Goal: Entertainment & Leisure: Consume media (video, audio)

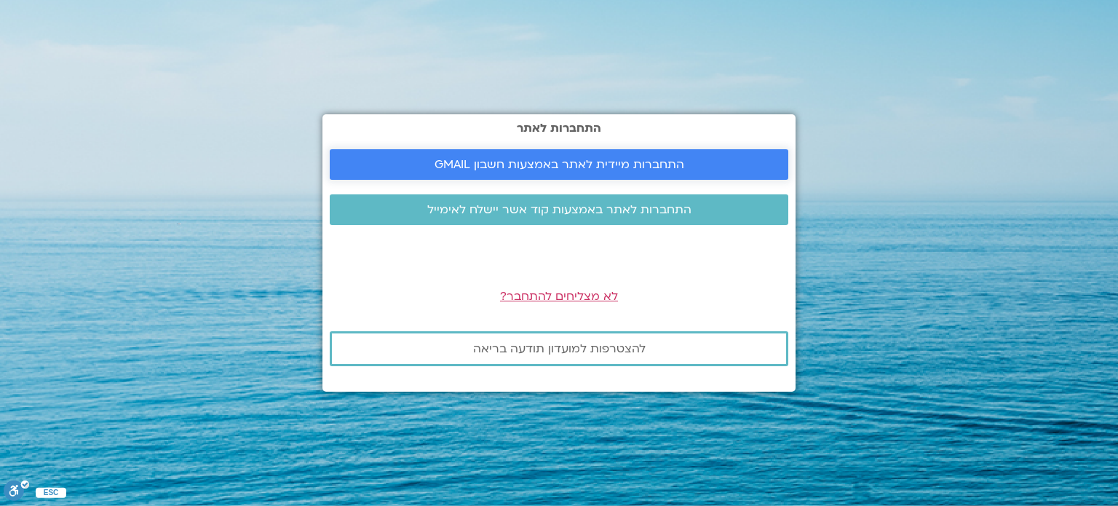
click at [649, 151] on link "התחברות מיידית לאתר באמצעות חשבון GMAIL" at bounding box center [559, 164] width 459 height 31
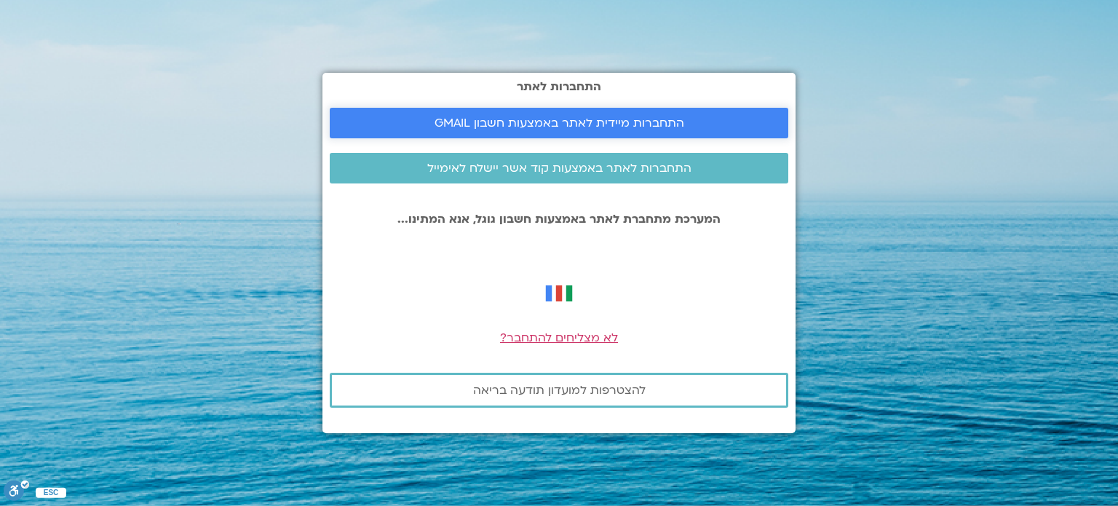
click at [621, 126] on span "התחברות מיידית לאתר באמצעות חשבון GMAIL" at bounding box center [560, 122] width 250 height 13
click at [629, 170] on span "התחברות לאתר באמצעות קוד אשר יישלח לאימייל" at bounding box center [559, 168] width 264 height 13
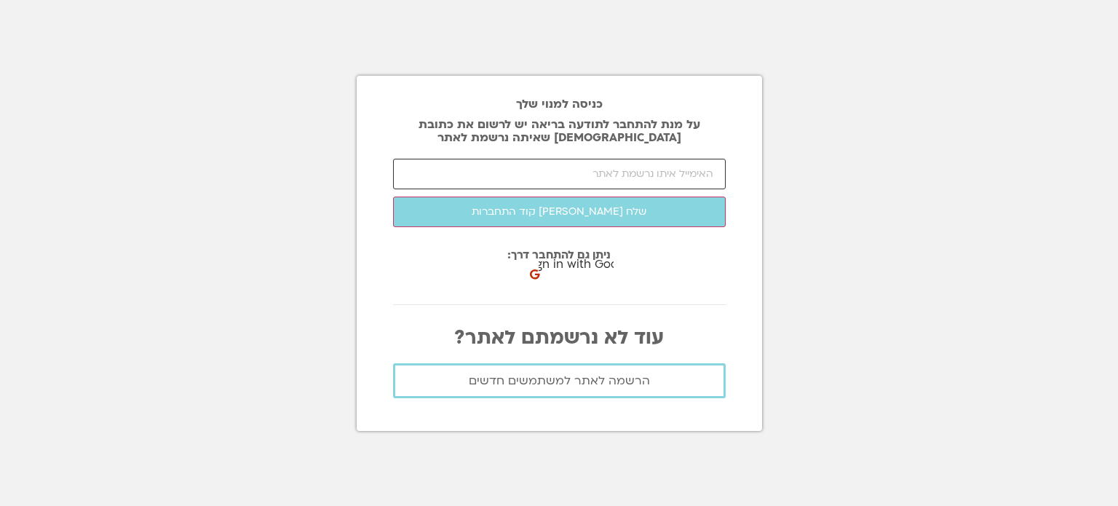
click at [649, 181] on input "email" at bounding box center [559, 174] width 333 height 31
type input "ש"
type input "d"
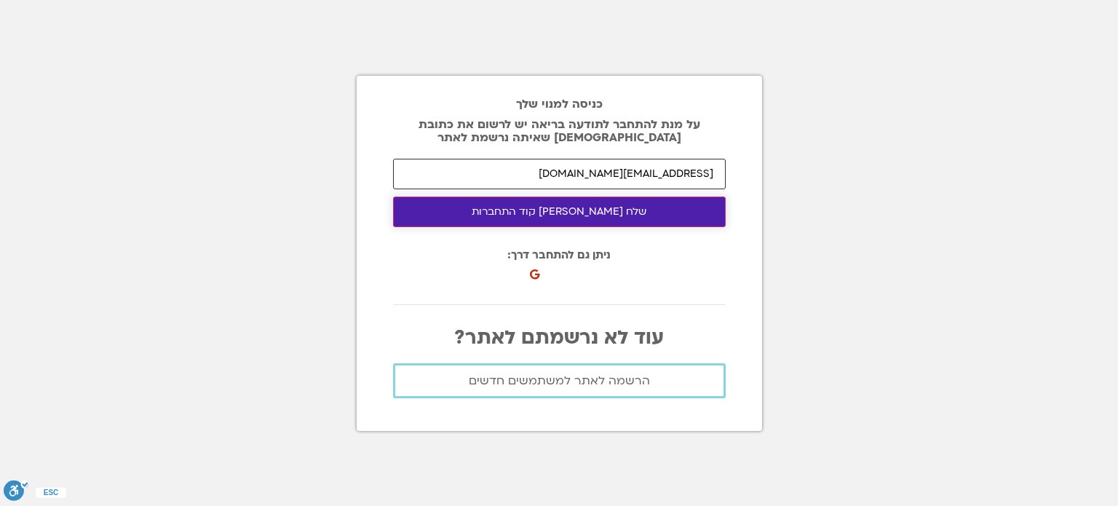
type input "[EMAIL_ADDRESS][DOMAIN_NAME]"
click at [644, 206] on button "שלח [PERSON_NAME] קוד התחברות" at bounding box center [559, 212] width 333 height 31
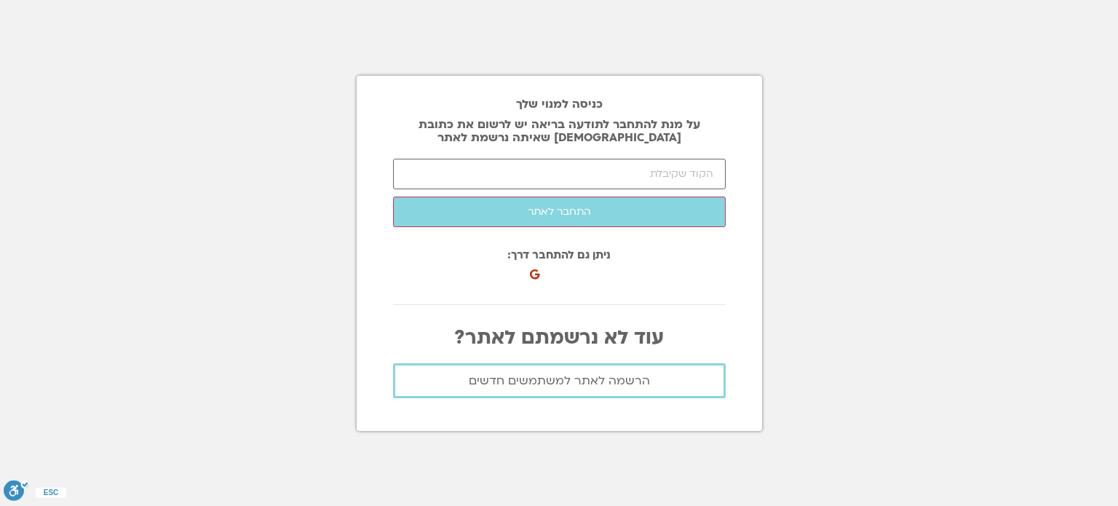
click at [676, 158] on div "כניסה למנוי שלך על מנת להתחבר לתודעה בריאה יש לרשום את כתובת [DEMOGRAPHIC_DATA]…" at bounding box center [560, 253] width 406 height 355
click at [671, 164] on input "number" at bounding box center [559, 174] width 333 height 31
paste input "94691"
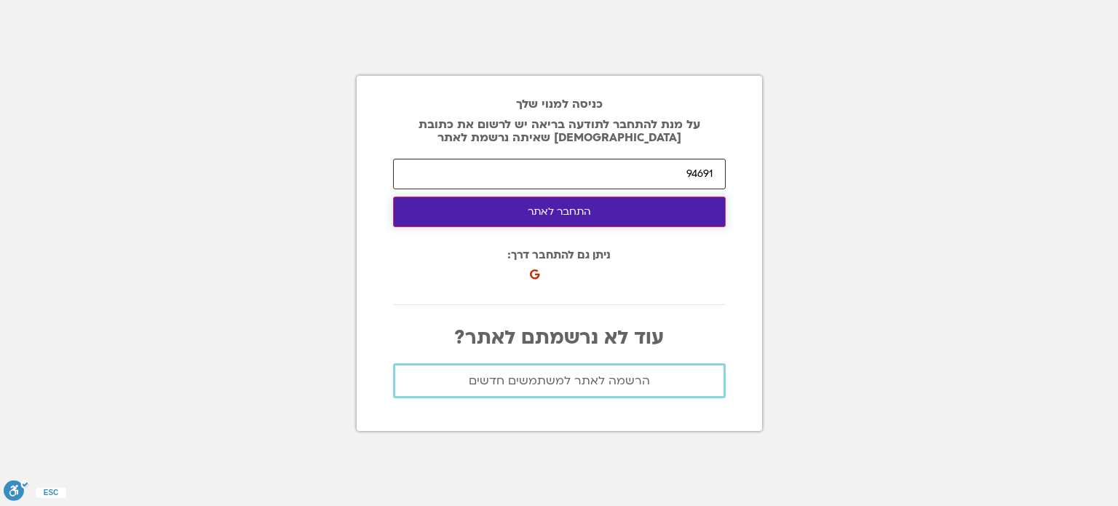
type input "94691"
click at [671, 218] on button "התחבר לאתר" at bounding box center [559, 212] width 333 height 31
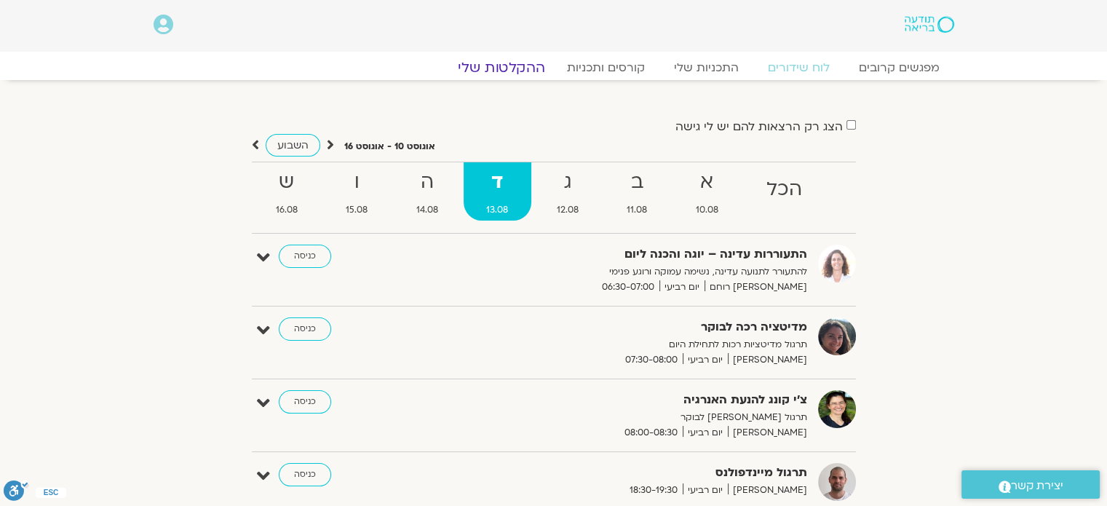
click at [527, 63] on link "ההקלטות שלי" at bounding box center [501, 67] width 122 height 17
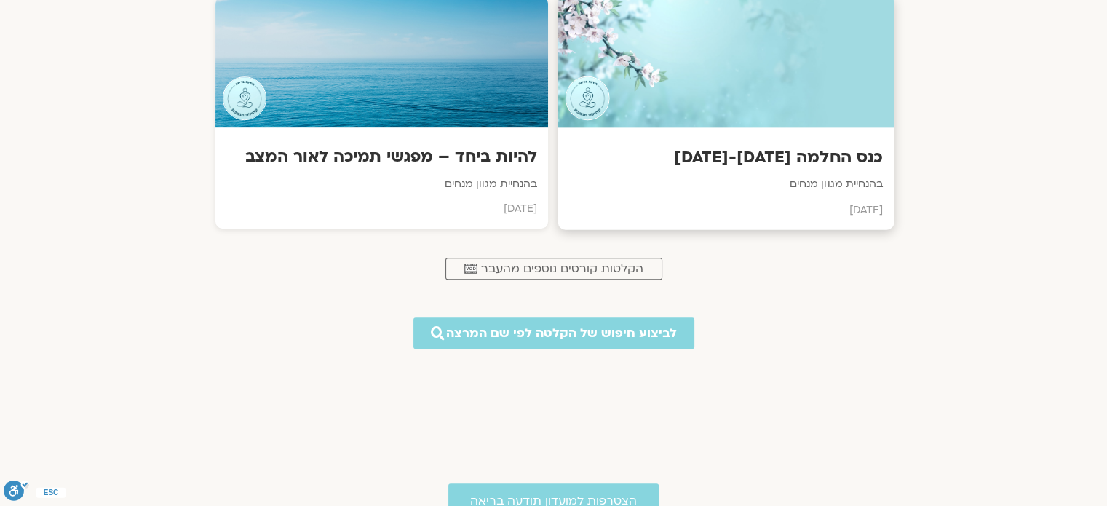
scroll to position [510, 0]
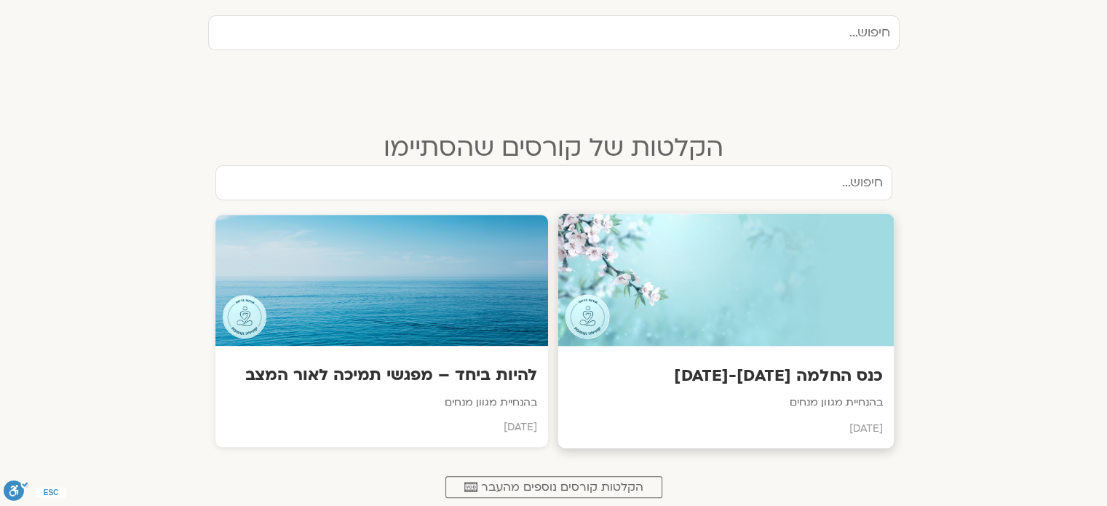
click at [774, 234] on div at bounding box center [726, 280] width 336 height 133
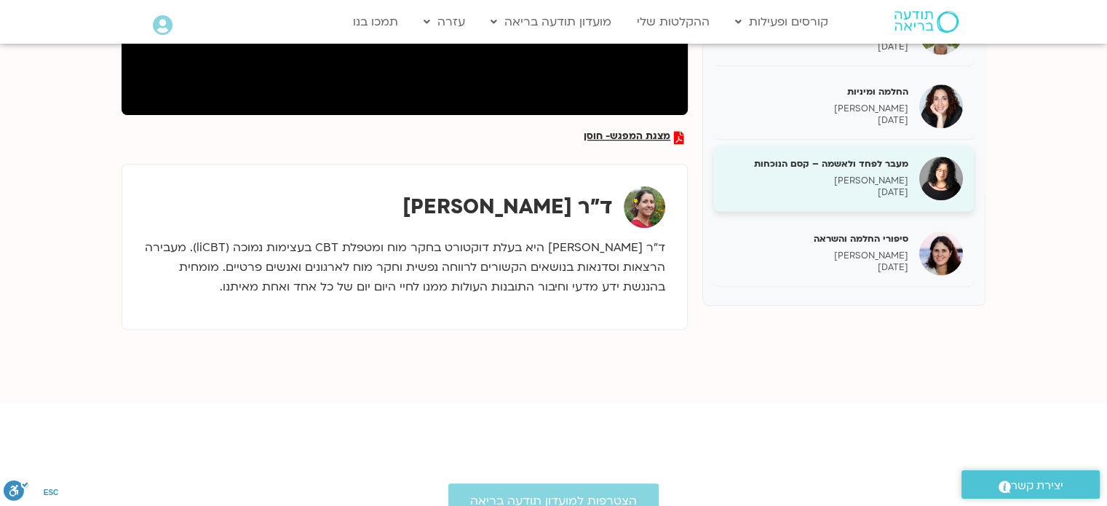
scroll to position [1656, 0]
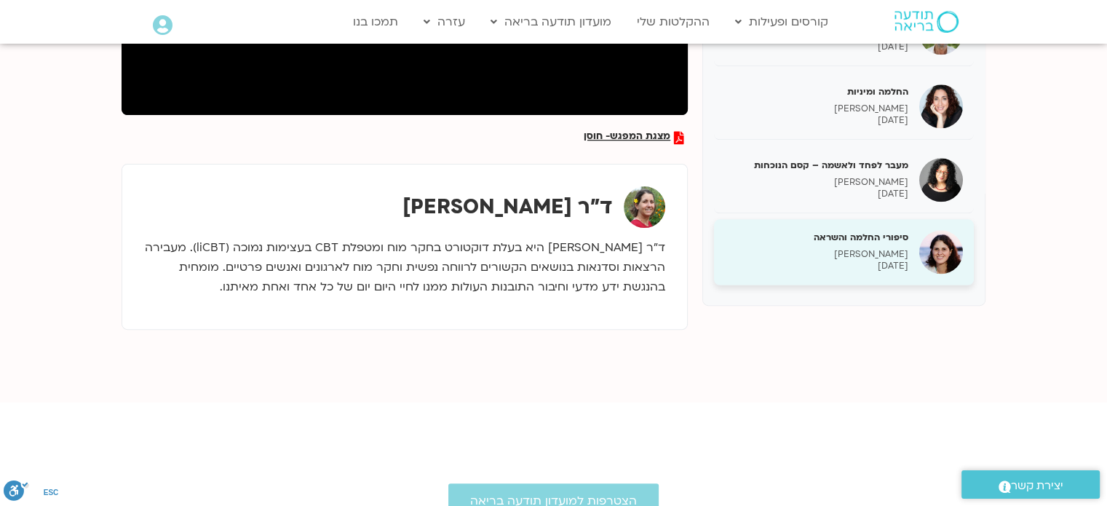
click at [905, 245] on div "סיפורי החלמה והשראה [PERSON_NAME] [DATE]" at bounding box center [816, 251] width 183 height 41
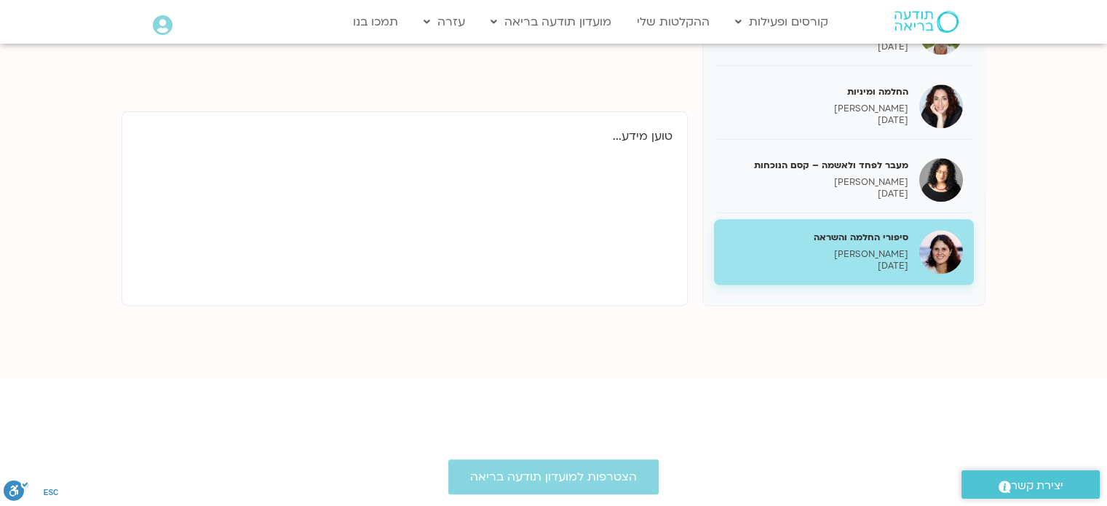
scroll to position [251, 0]
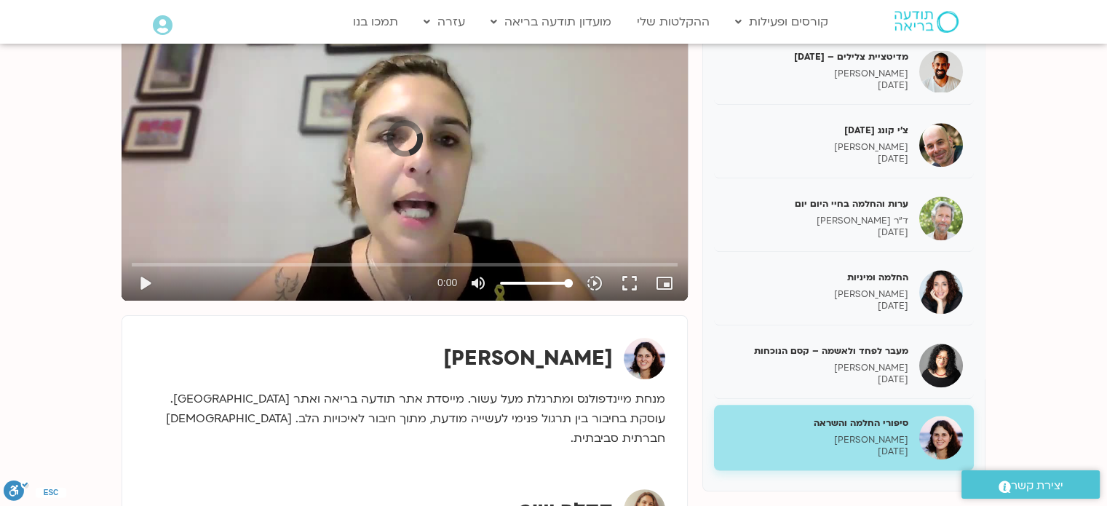
click at [882, 418] on h5 "סיפורי החלמה והשראה" at bounding box center [816, 422] width 183 height 13
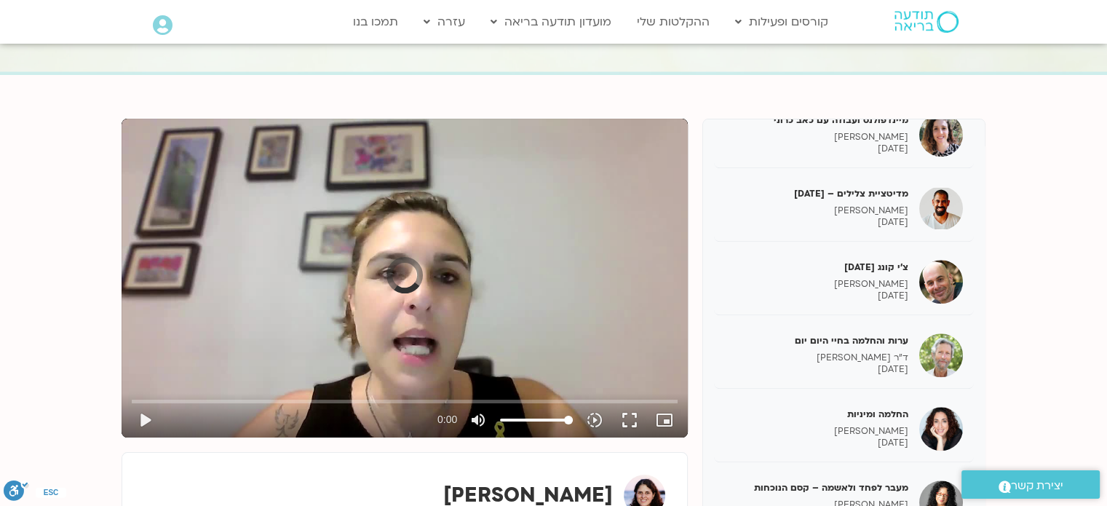
scroll to position [106, 0]
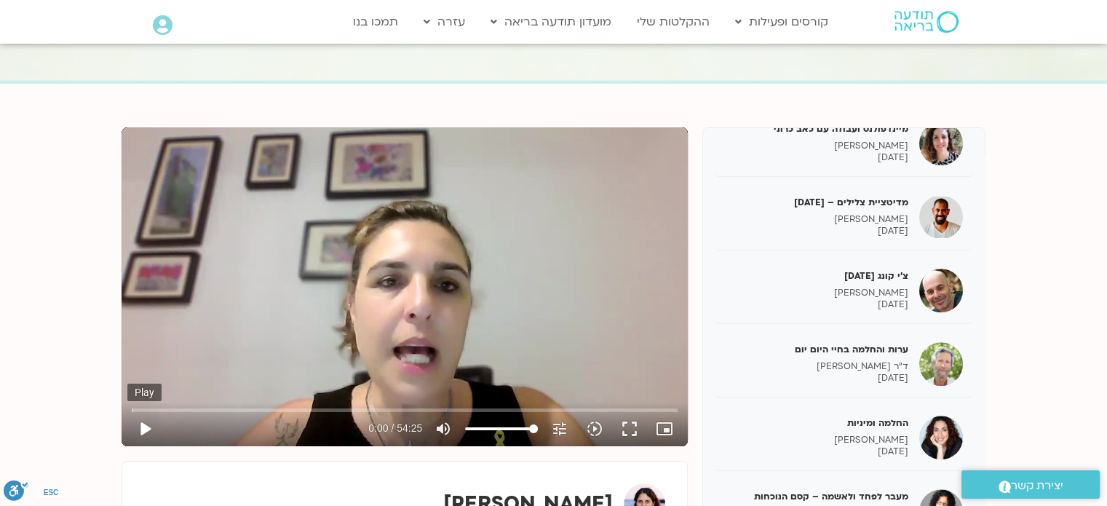
click at [149, 429] on button "play_arrow" at bounding box center [144, 428] width 35 height 35
type input "16.973113"
click at [638, 423] on button "fullscreen" at bounding box center [629, 428] width 35 height 35
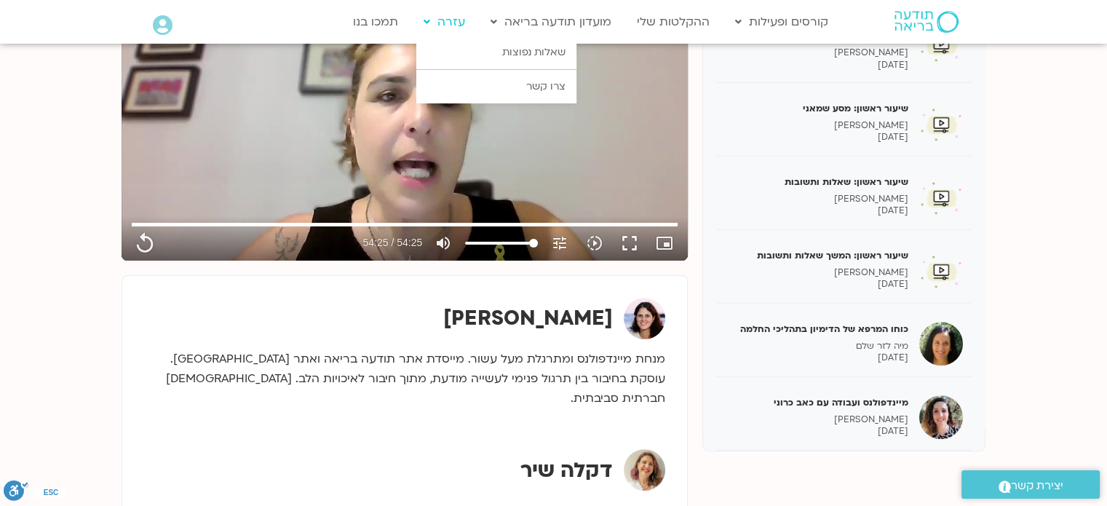
scroll to position [1146, 0]
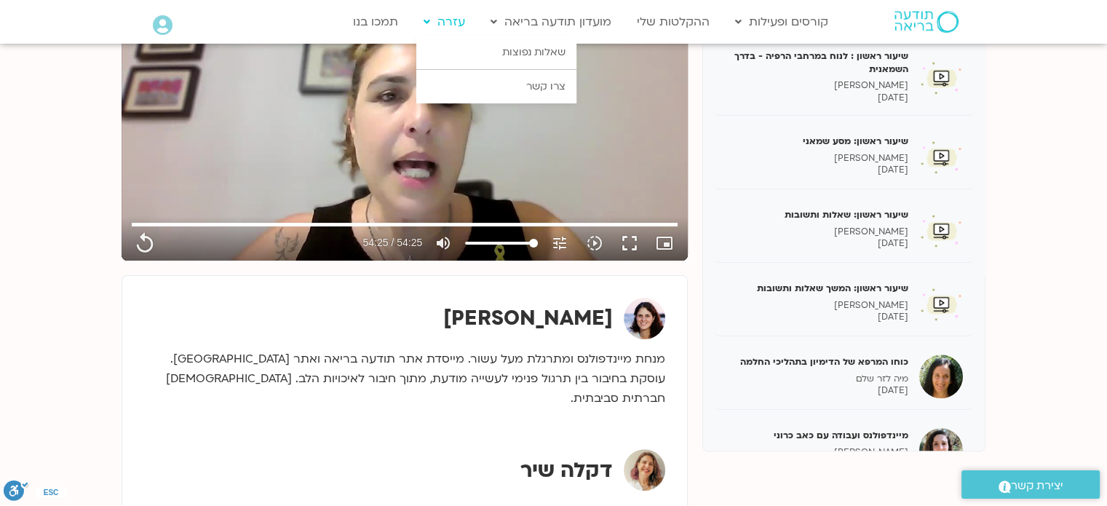
type input "3265.36"
